Goal: Information Seeking & Learning: Check status

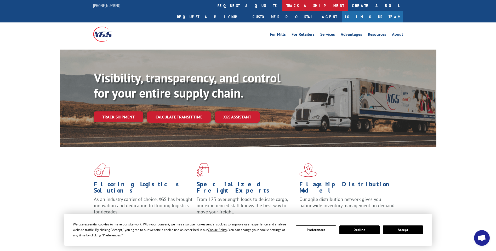
click at [282, 8] on link "track a shipment" at bounding box center [315, 5] width 66 height 11
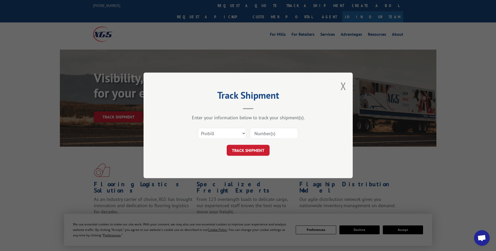
click at [281, 135] on input at bounding box center [274, 133] width 48 height 11
paste input "17014252 17014253 17014212 17014303 17014315 17014317 17014319 17014314 1701431…"
type input "17014252 17014253 17014212 17014303 17014315 17014317 17014319 17014314 1701431…"
click at [254, 148] on button "TRACK SHIPMENT" at bounding box center [248, 150] width 43 height 11
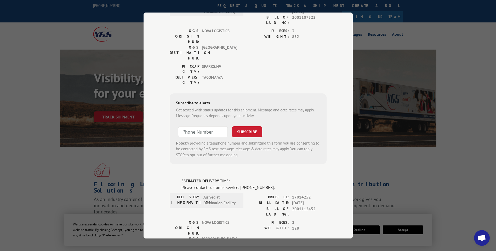
scroll to position [2, 0]
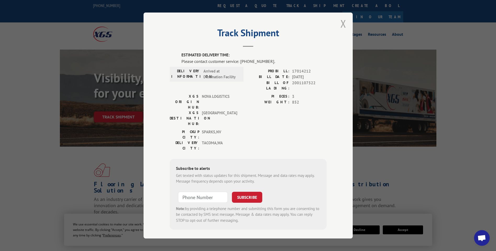
click at [343, 21] on button "Close modal" at bounding box center [343, 24] width 6 height 14
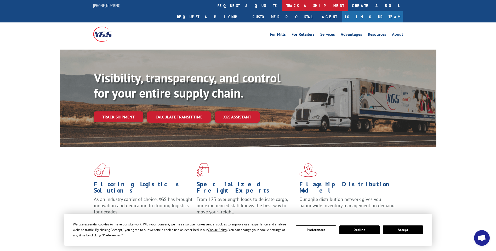
click at [282, 8] on link "track a shipment" at bounding box center [315, 5] width 66 height 11
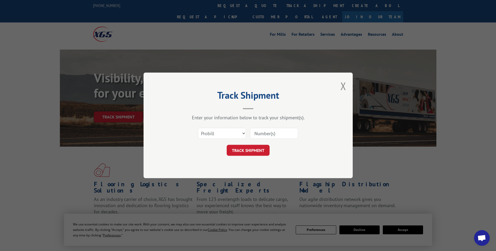
drag, startPoint x: 276, startPoint y: 131, endPoint x: 278, endPoint y: 133, distance: 3.3
click at [278, 133] on input at bounding box center [274, 133] width 48 height 11
paste input "17014266 17014272 17014271 17014304 17014289 17014291 17014284 17014285"
type input "17014266 17014272 17014271 17014304 17014289 17014291 17014284 17014285"
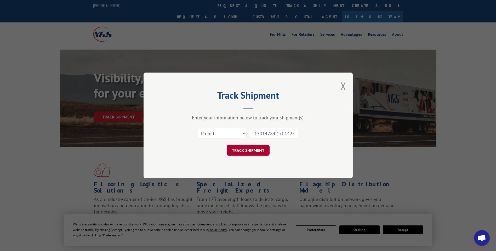
click at [234, 152] on button "TRACK SHIPMENT" at bounding box center [248, 150] width 43 height 11
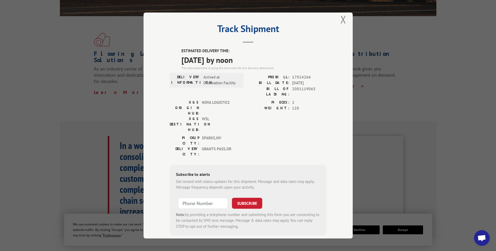
scroll to position [0, 0]
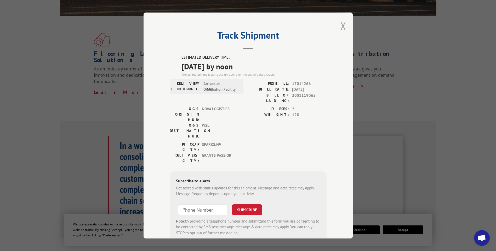
click at [341, 21] on button "Close modal" at bounding box center [343, 26] width 6 height 14
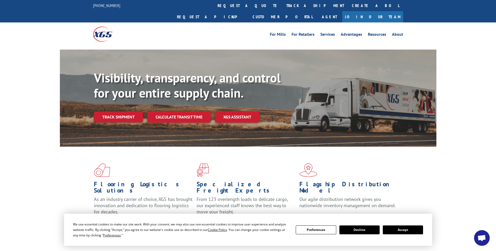
drag, startPoint x: 240, startPoint y: 6, endPoint x: 242, endPoint y: 10, distance: 3.9
click at [282, 6] on link "track a shipment" at bounding box center [315, 5] width 66 height 11
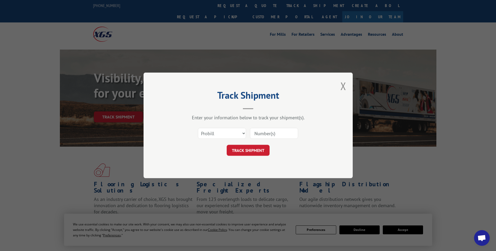
click at [279, 136] on input at bounding box center [274, 133] width 48 height 11
paste input "17014291 17014284 17014285"
type input "17014291 17014284 17014285"
click at [235, 153] on button "TRACK SHIPMENT" at bounding box center [248, 150] width 43 height 11
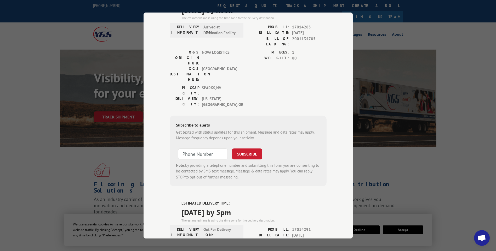
scroll to position [0, 0]
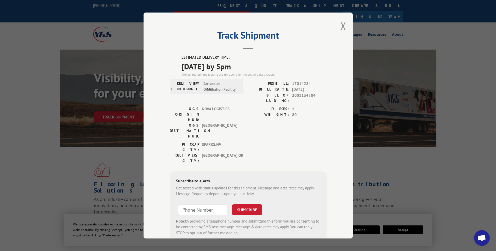
drag, startPoint x: 343, startPoint y: 25, endPoint x: 301, endPoint y: 9, distance: 44.4
click at [342, 25] on button "Close modal" at bounding box center [343, 26] width 6 height 14
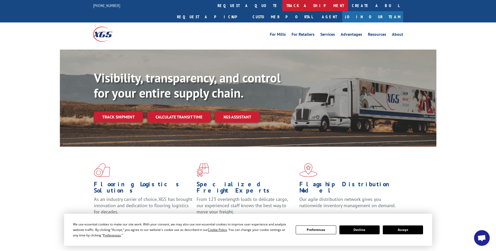
click at [282, 5] on link "track a shipment" at bounding box center [315, 5] width 66 height 11
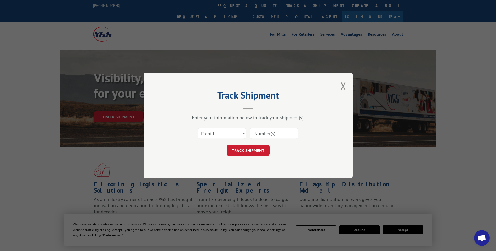
click at [280, 135] on input at bounding box center [274, 133] width 48 height 11
paste input "17014287 17014281"
type input "17014287 17014281"
click at [255, 150] on button "TRACK SHIPMENT" at bounding box center [248, 150] width 43 height 11
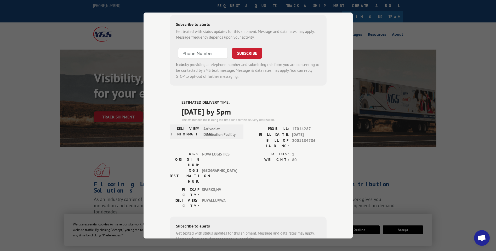
scroll to position [0, 0]
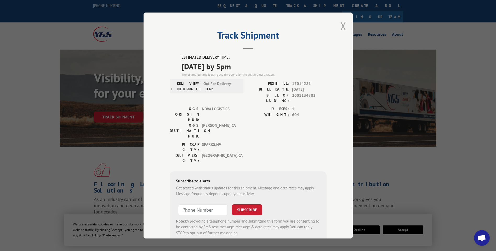
click at [342, 24] on button "Close modal" at bounding box center [343, 26] width 6 height 14
